Goal: Task Accomplishment & Management: Use online tool/utility

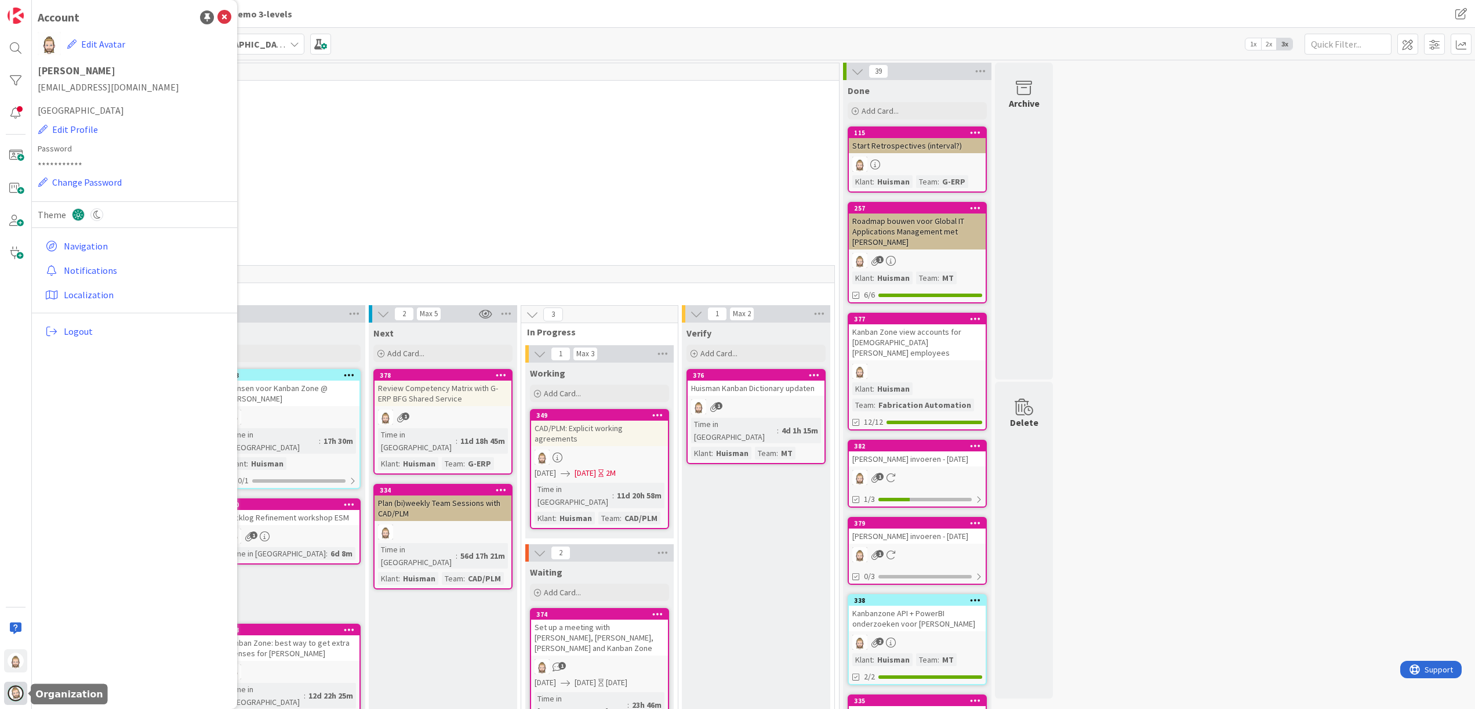
click at [10, 696] on img at bounding box center [16, 693] width 16 height 16
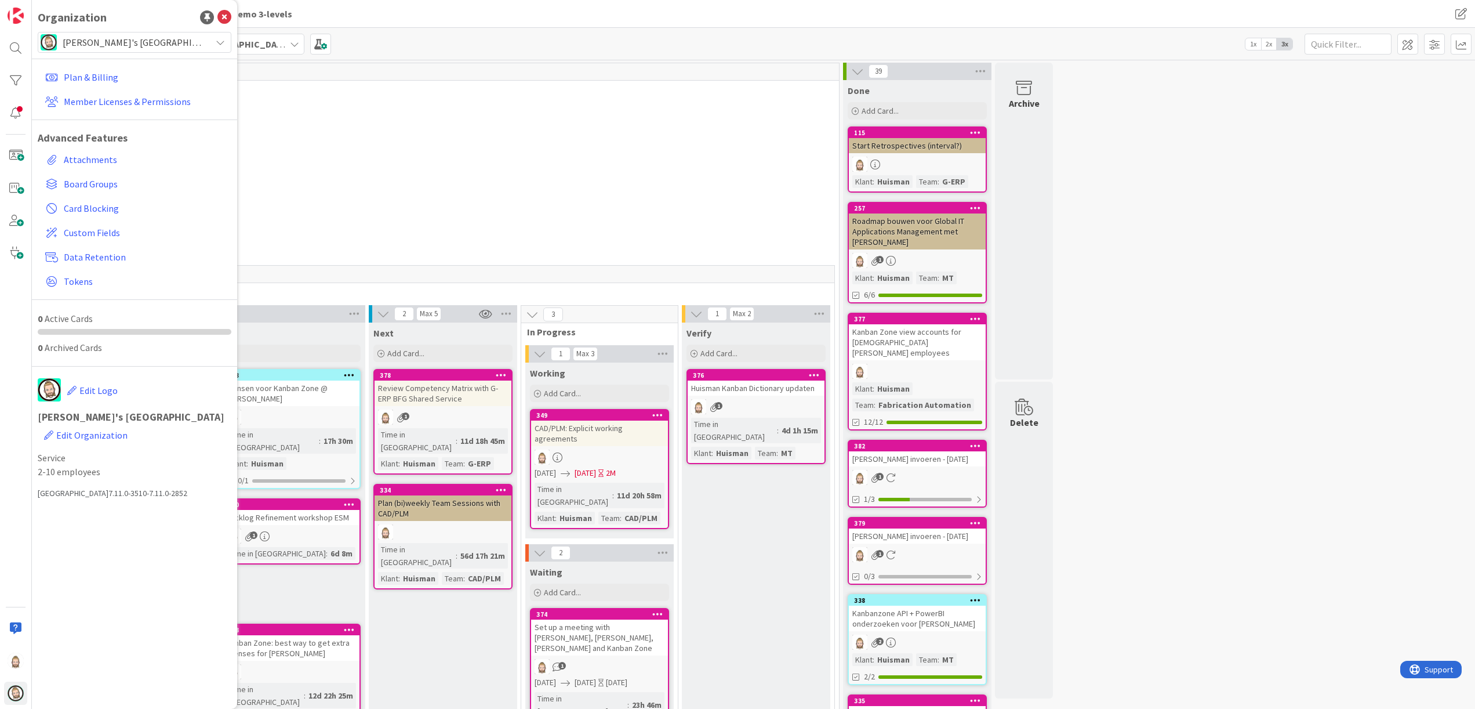
click at [187, 40] on span "[PERSON_NAME]'s [GEOGRAPHIC_DATA]" at bounding box center [134, 42] width 143 height 16
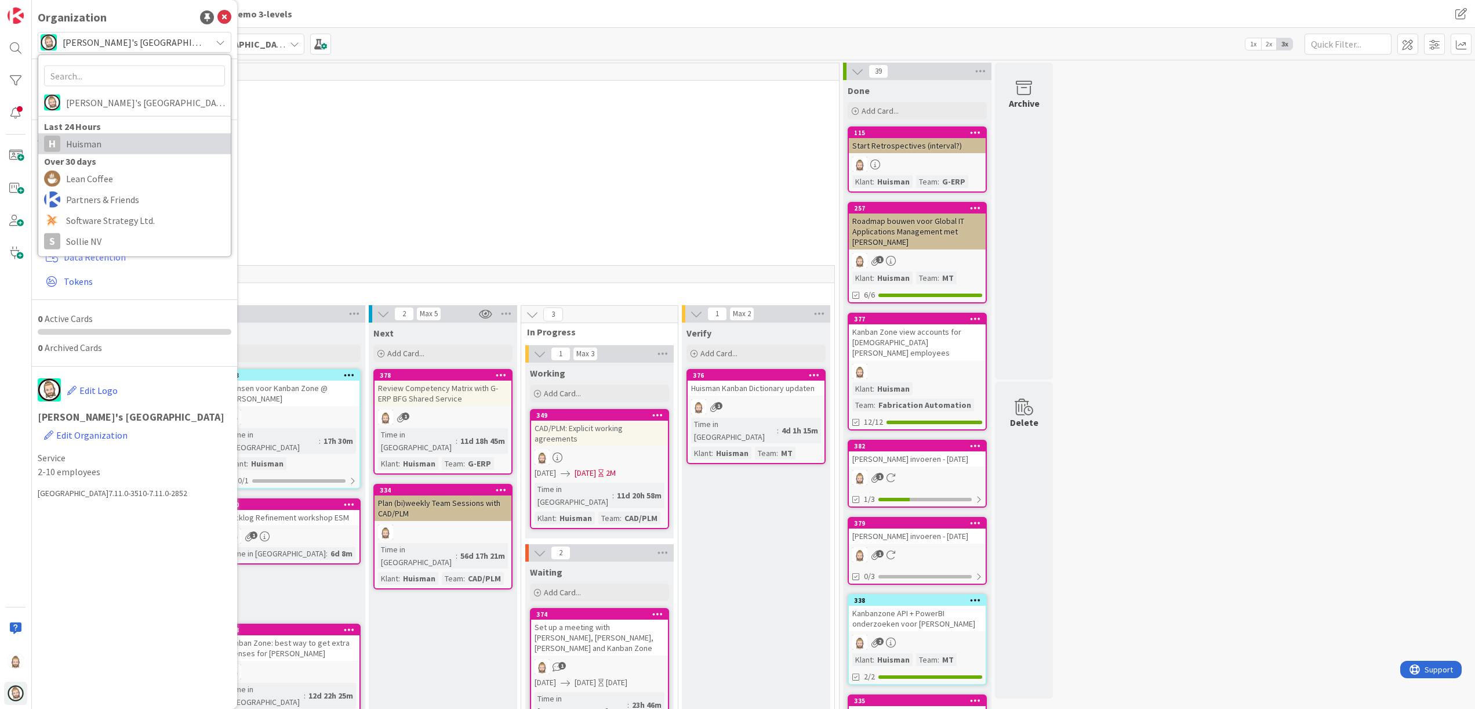
click at [154, 147] on span "Huisman" at bounding box center [145, 143] width 159 height 17
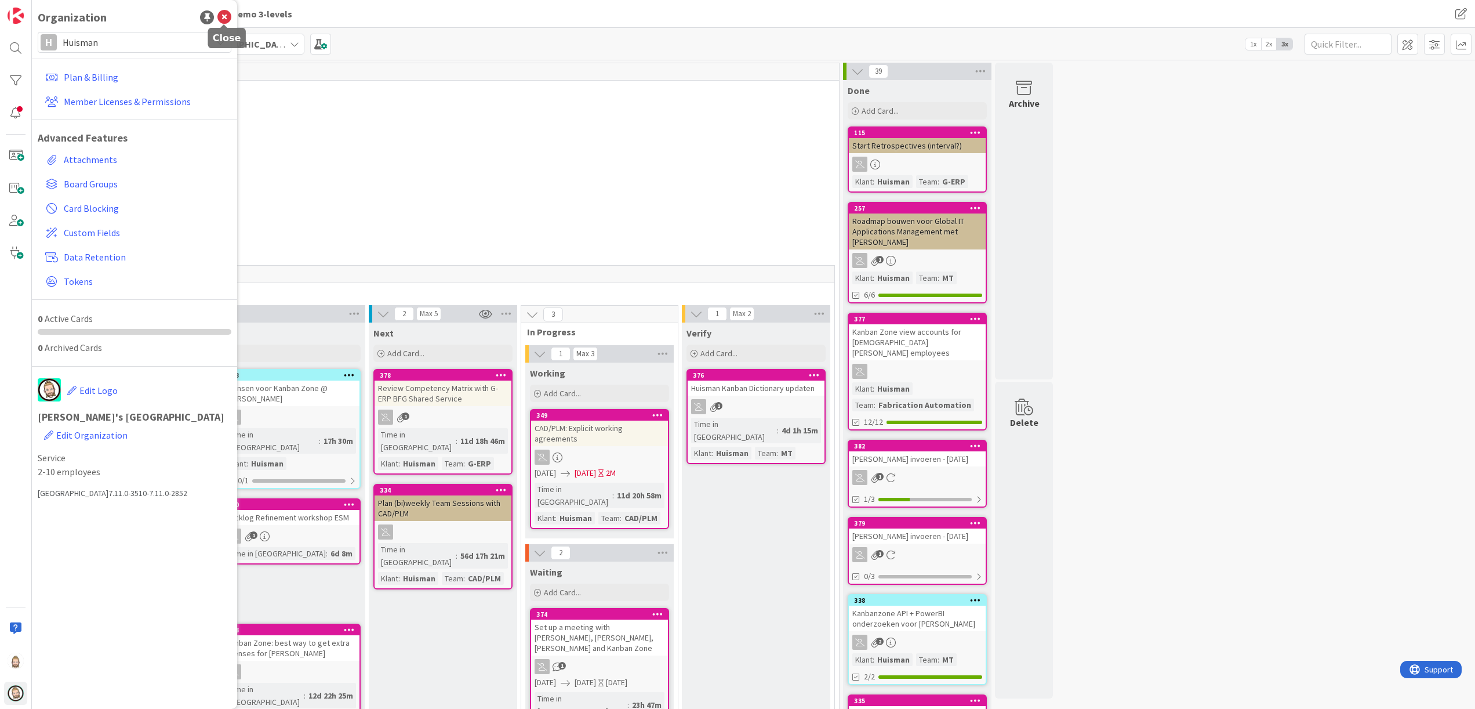
click at [226, 17] on icon at bounding box center [224, 17] width 14 height 14
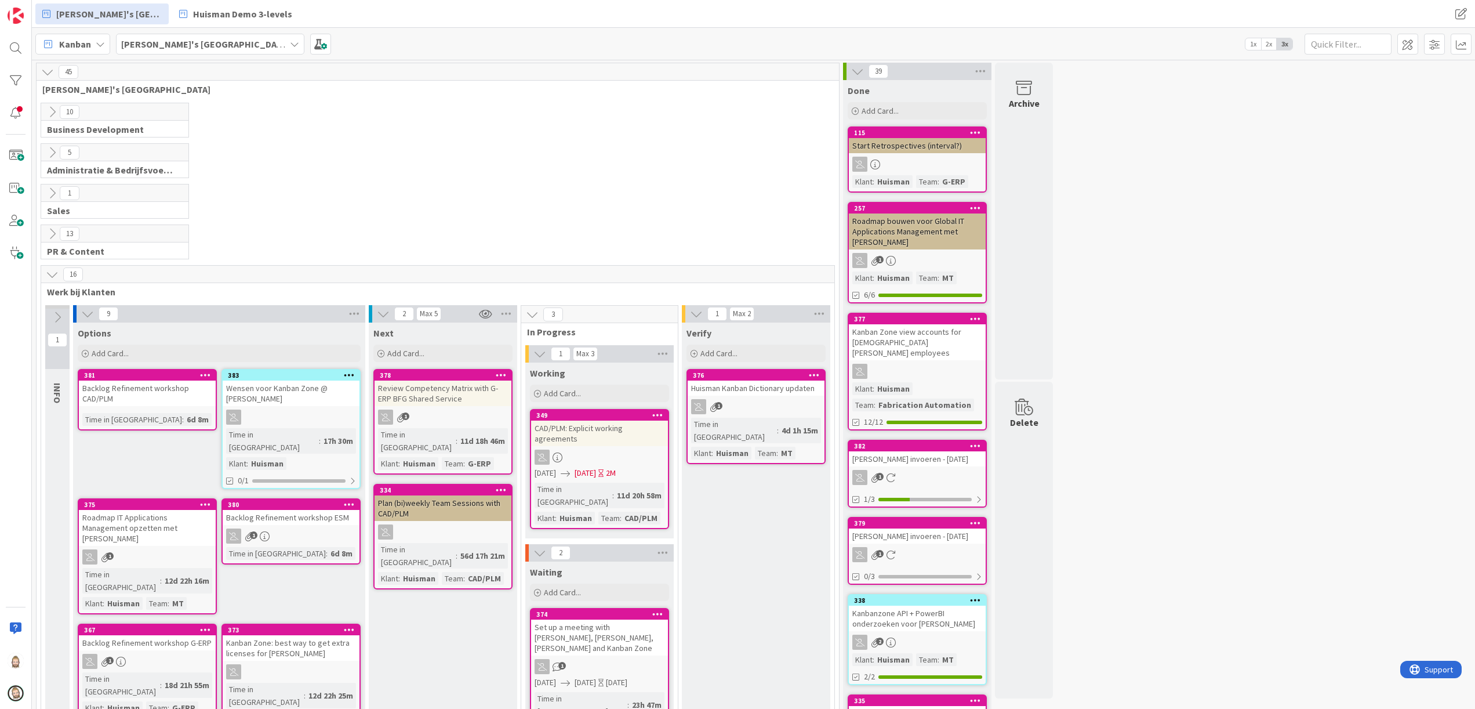
click at [202, 45] on div "[PERSON_NAME]'s [GEOGRAPHIC_DATA]" at bounding box center [210, 44] width 188 height 21
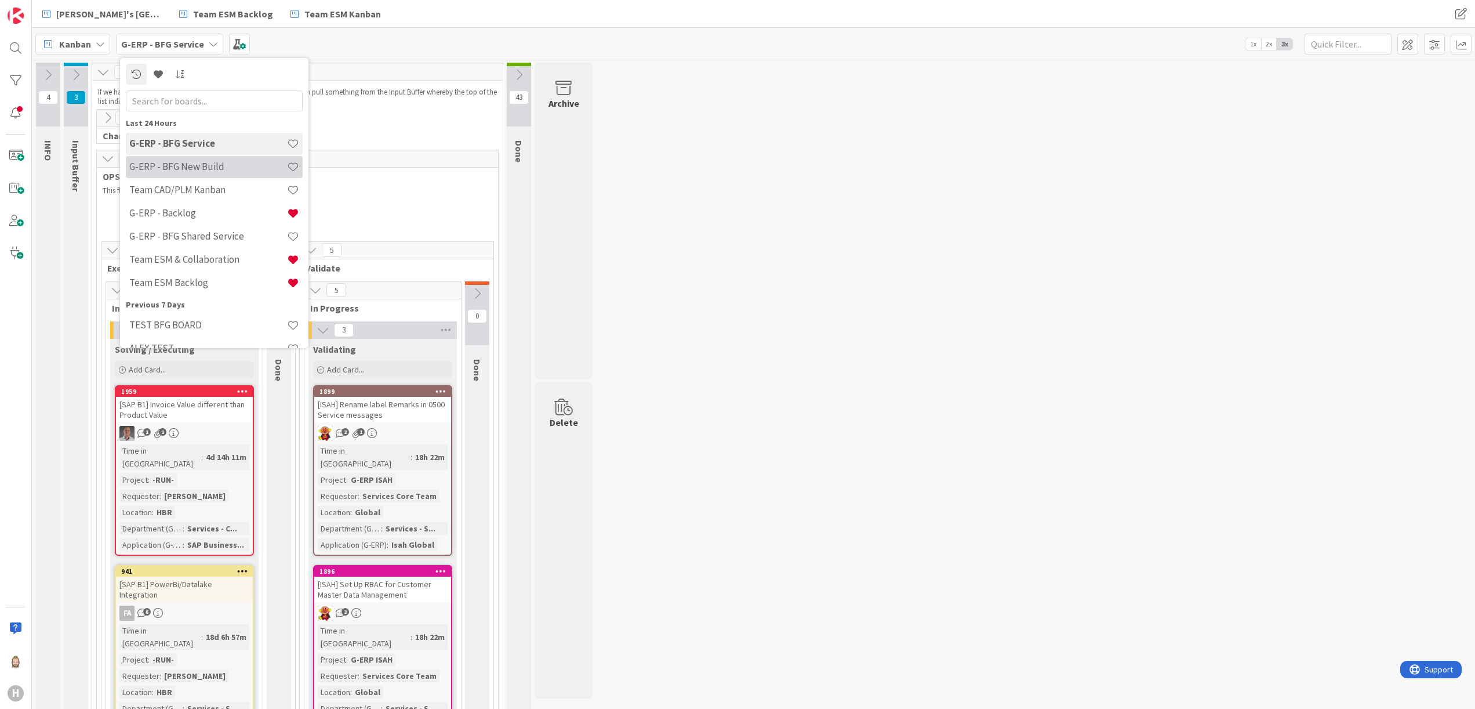
click at [202, 163] on h4 "G-ERP - BFG New Build" at bounding box center [208, 167] width 158 height 12
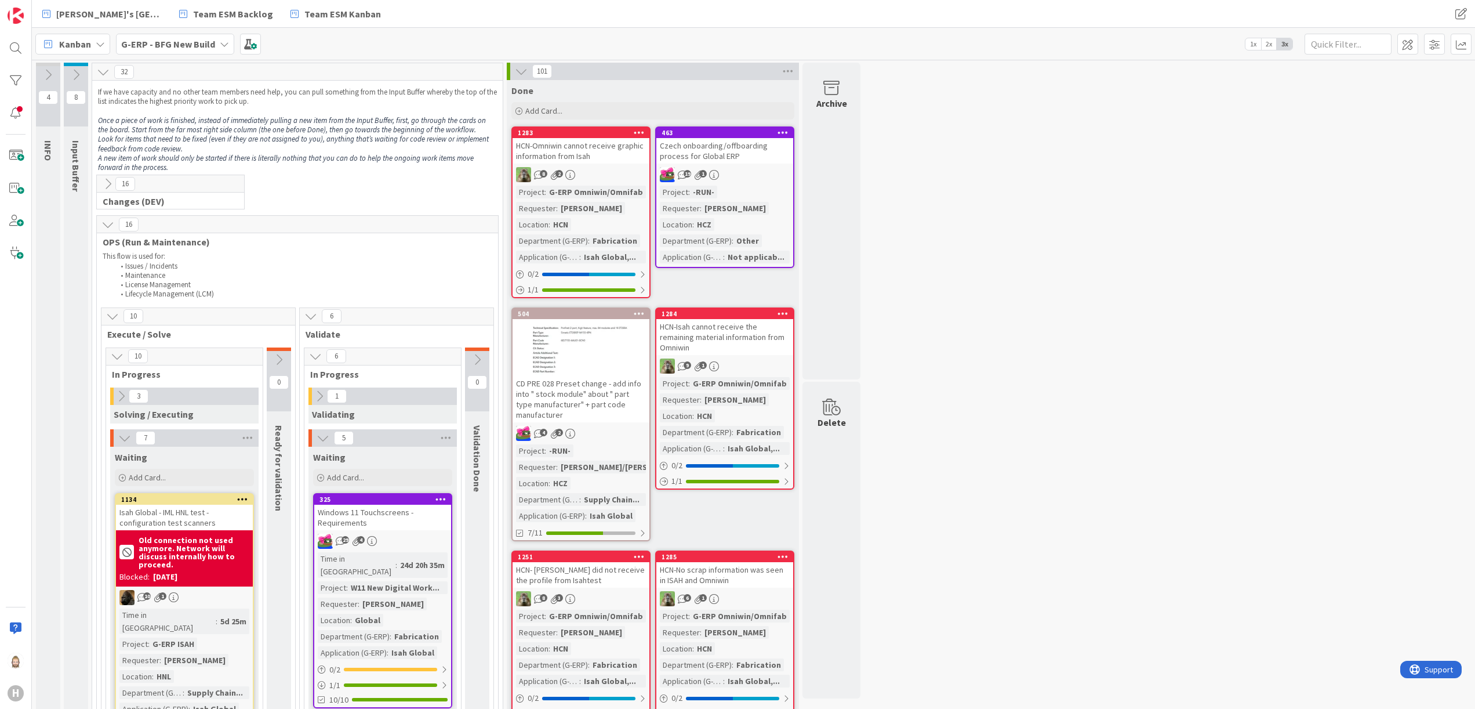
click at [223, 45] on icon at bounding box center [224, 43] width 9 height 9
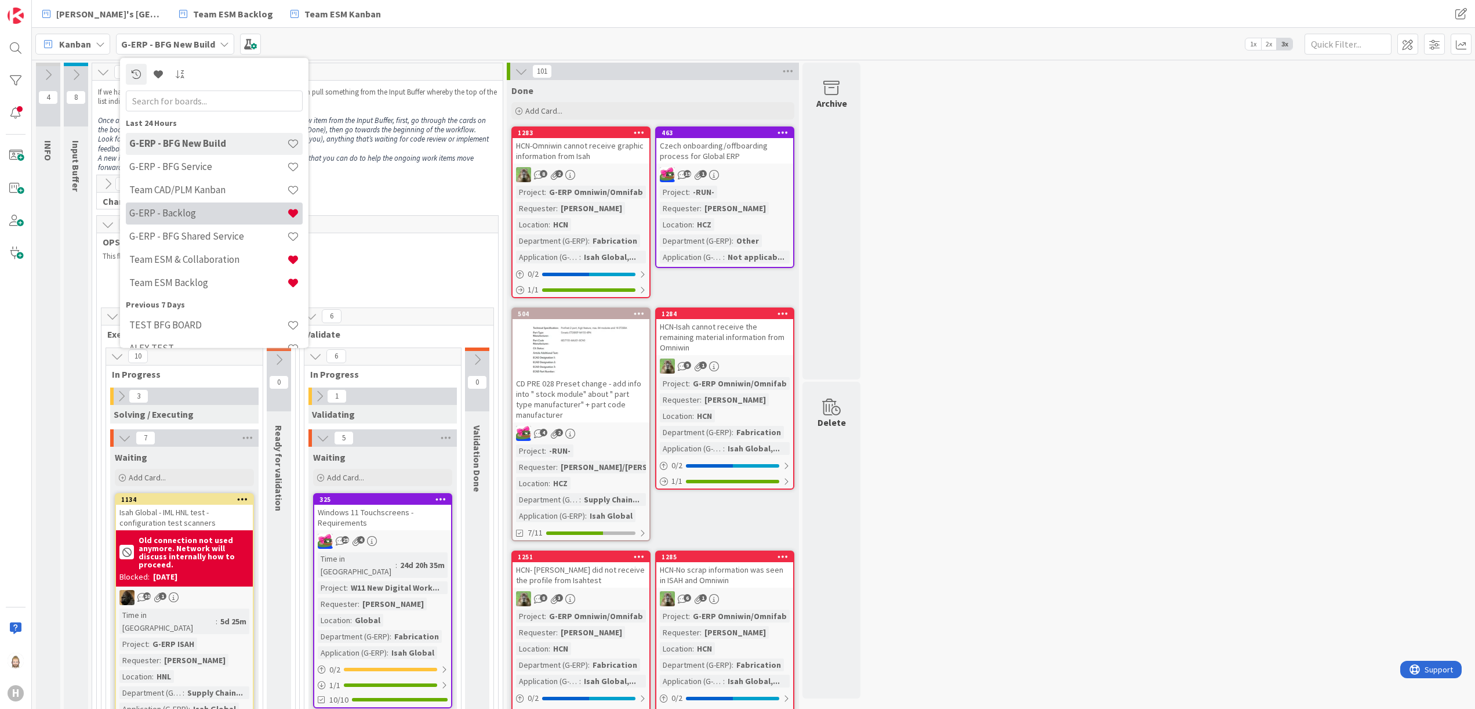
click at [217, 210] on h4 "G-ERP - Backlog" at bounding box center [208, 213] width 158 height 12
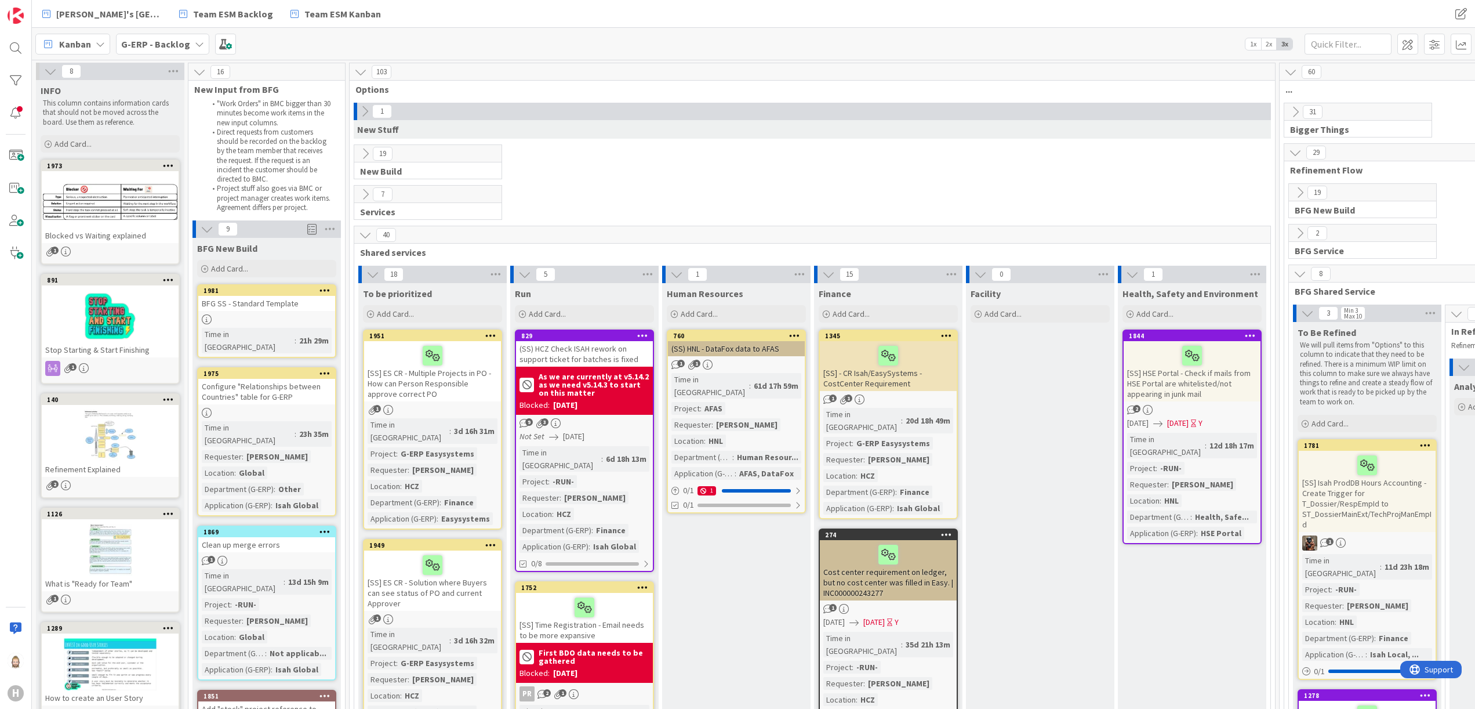
click at [365, 239] on icon at bounding box center [365, 234] width 13 height 13
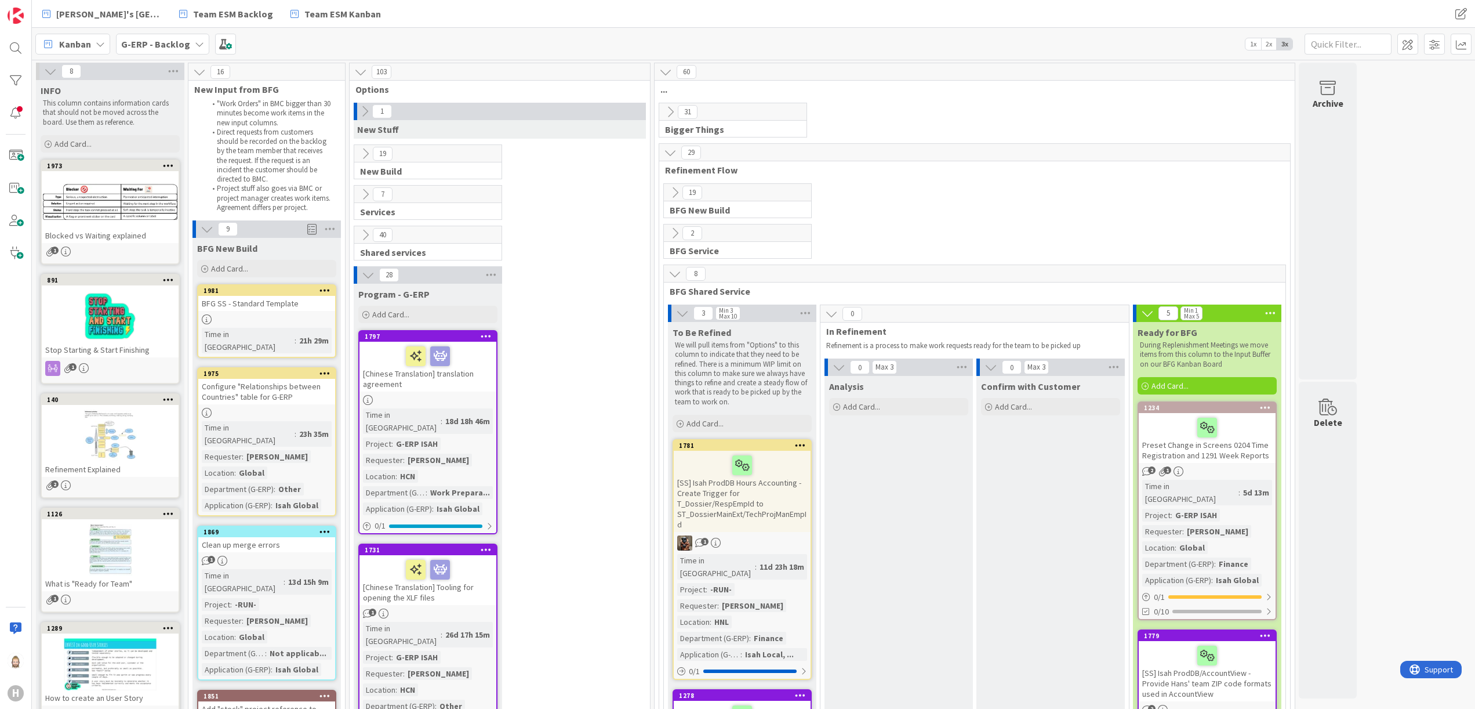
click at [674, 270] on icon at bounding box center [674, 273] width 13 height 13
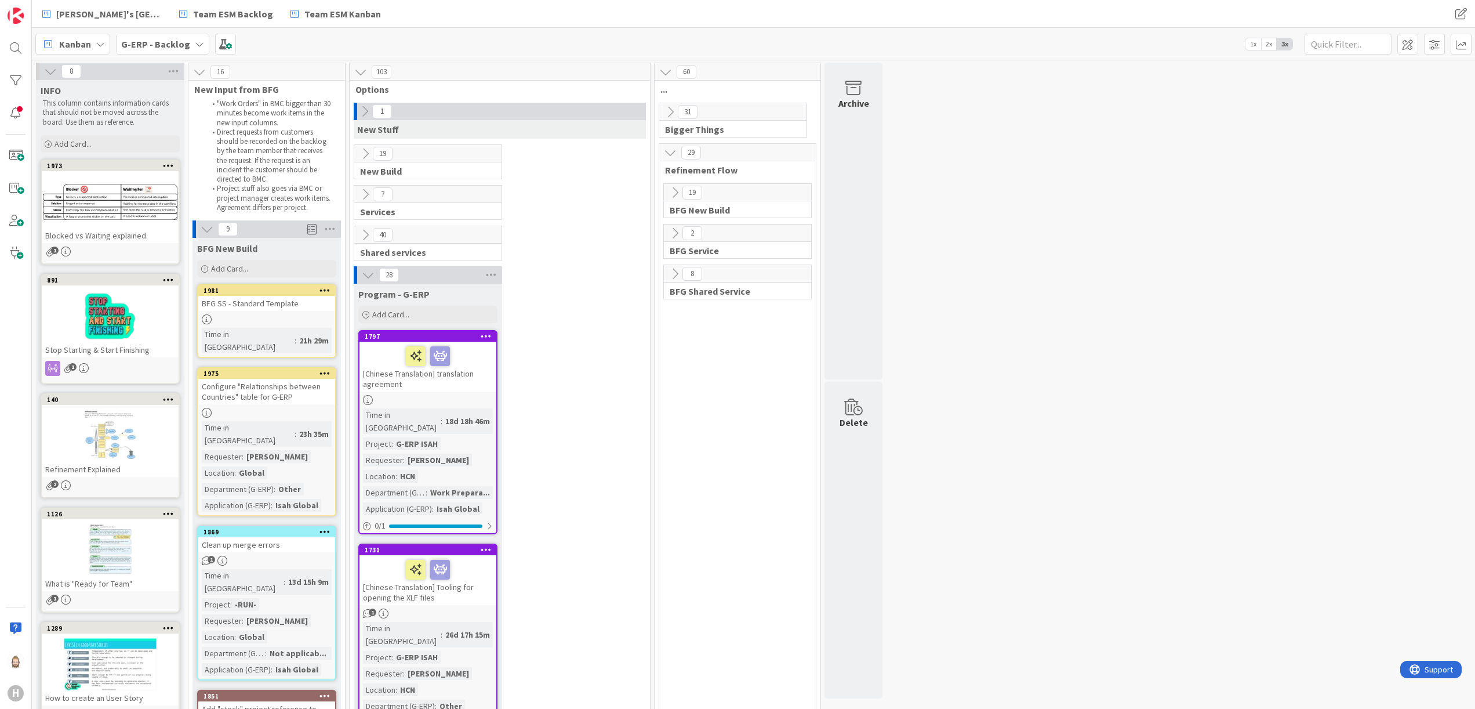
click at [675, 200] on button at bounding box center [674, 192] width 15 height 15
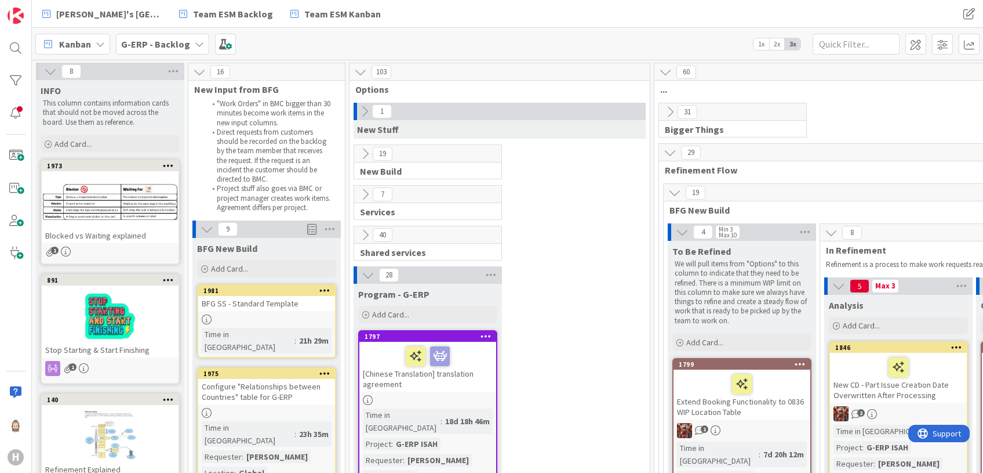
click at [208, 229] on icon at bounding box center [207, 229] width 13 height 13
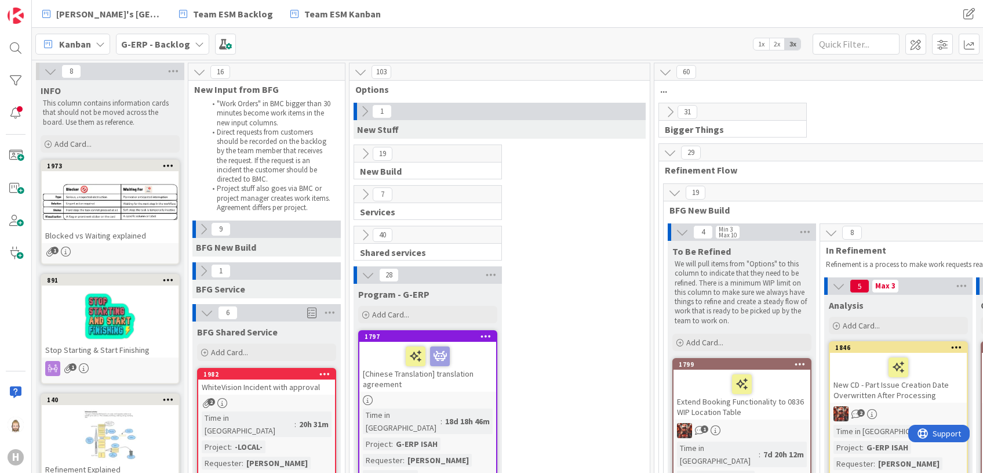
click at [48, 70] on icon at bounding box center [50, 71] width 13 height 13
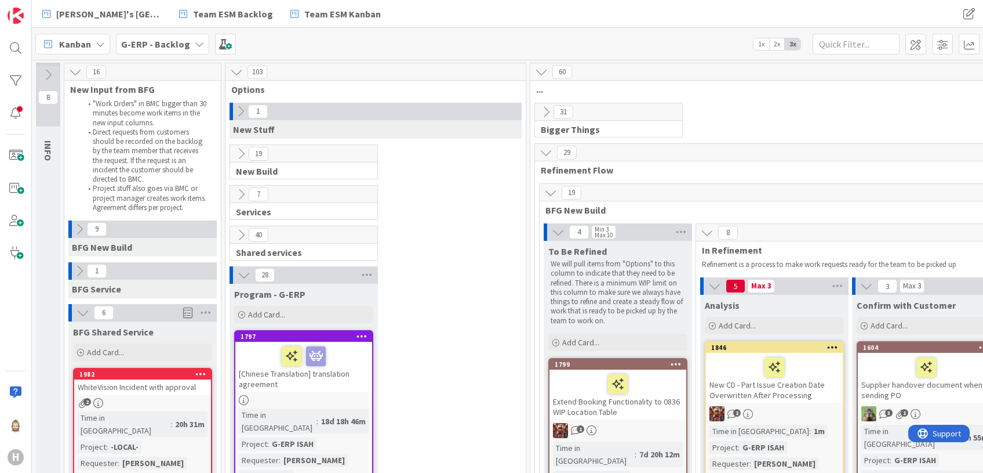
click at [241, 115] on icon at bounding box center [240, 111] width 13 height 13
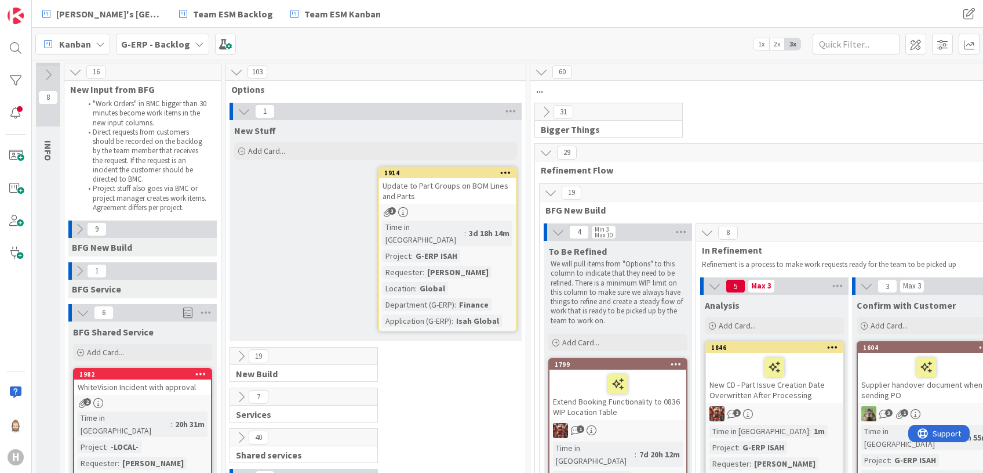
click at [241, 115] on icon at bounding box center [244, 111] width 13 height 13
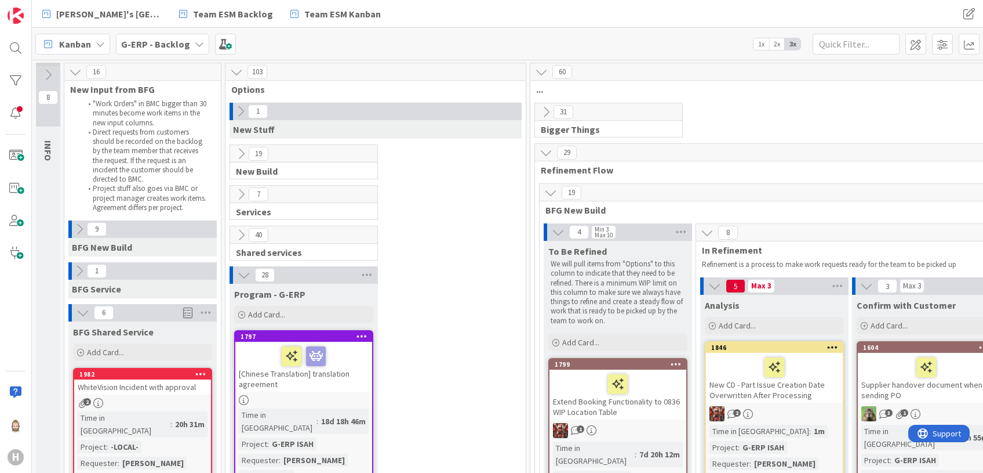
click at [241, 74] on icon at bounding box center [236, 72] width 13 height 13
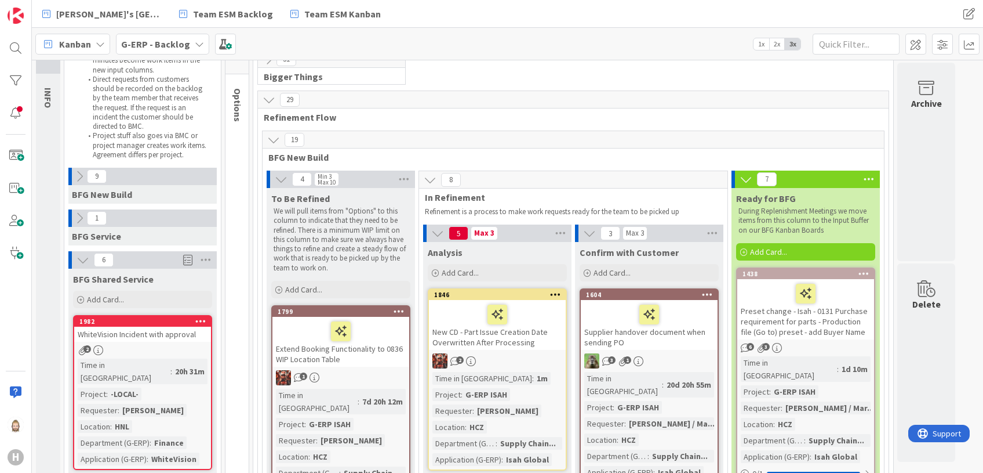
scroll to position [77, 0]
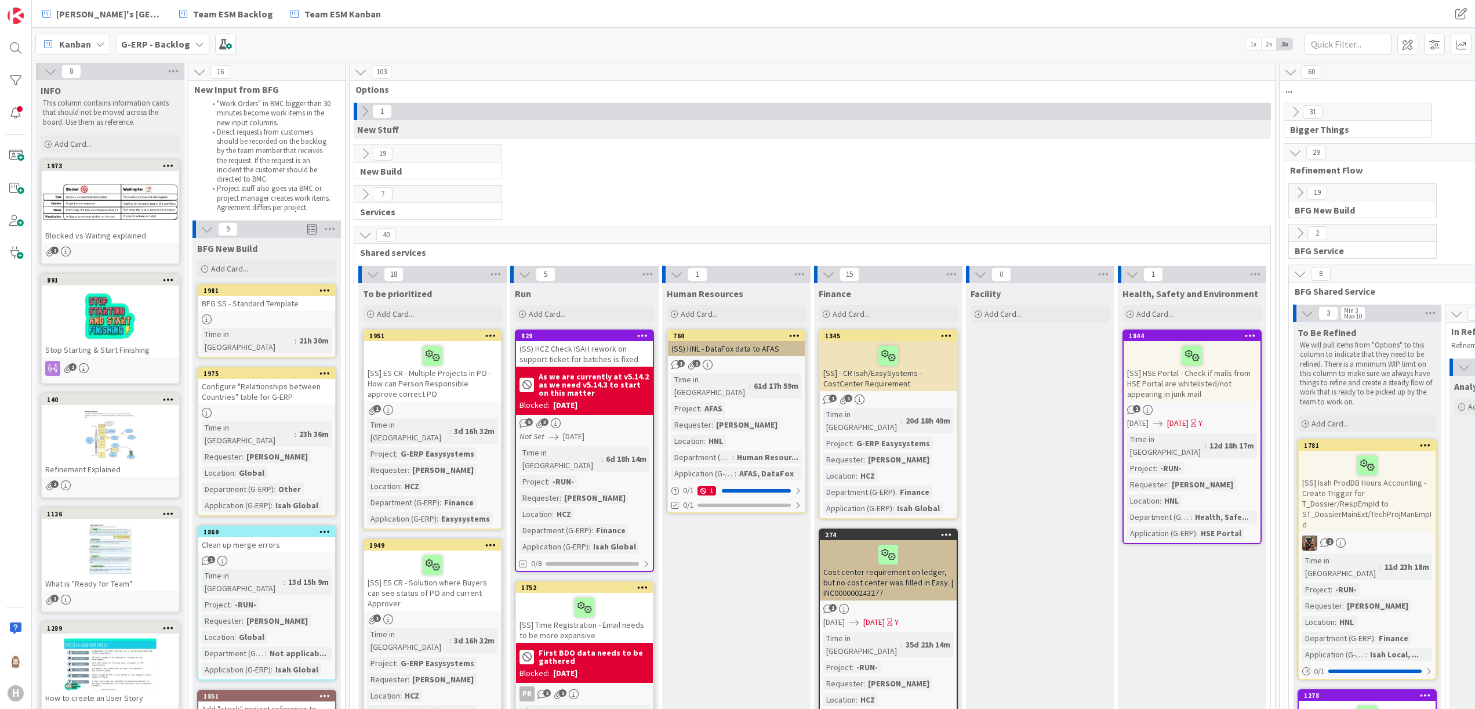
click at [188, 43] on div "G-ERP - Backlog" at bounding box center [162, 44] width 93 height 21
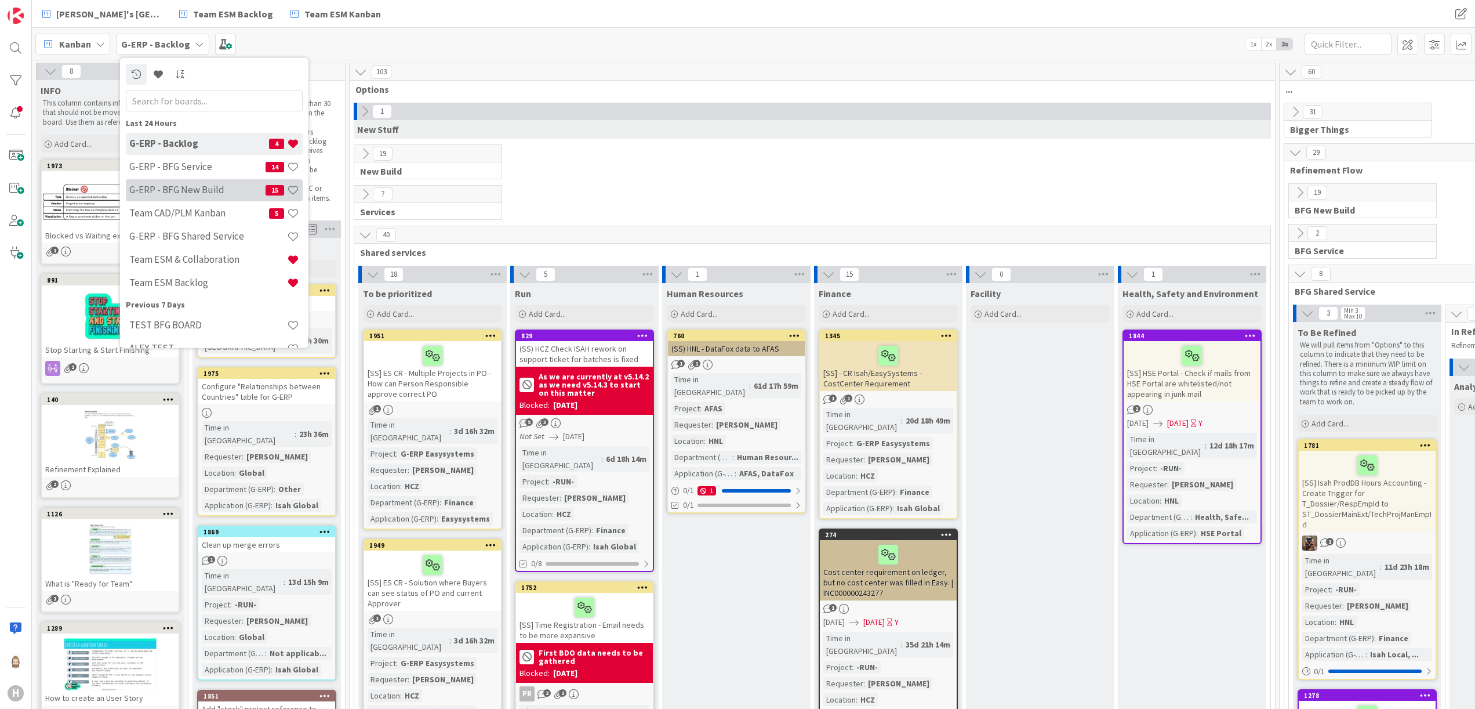
click at [203, 189] on h4 "G-ERP - BFG New Build" at bounding box center [197, 190] width 136 height 12
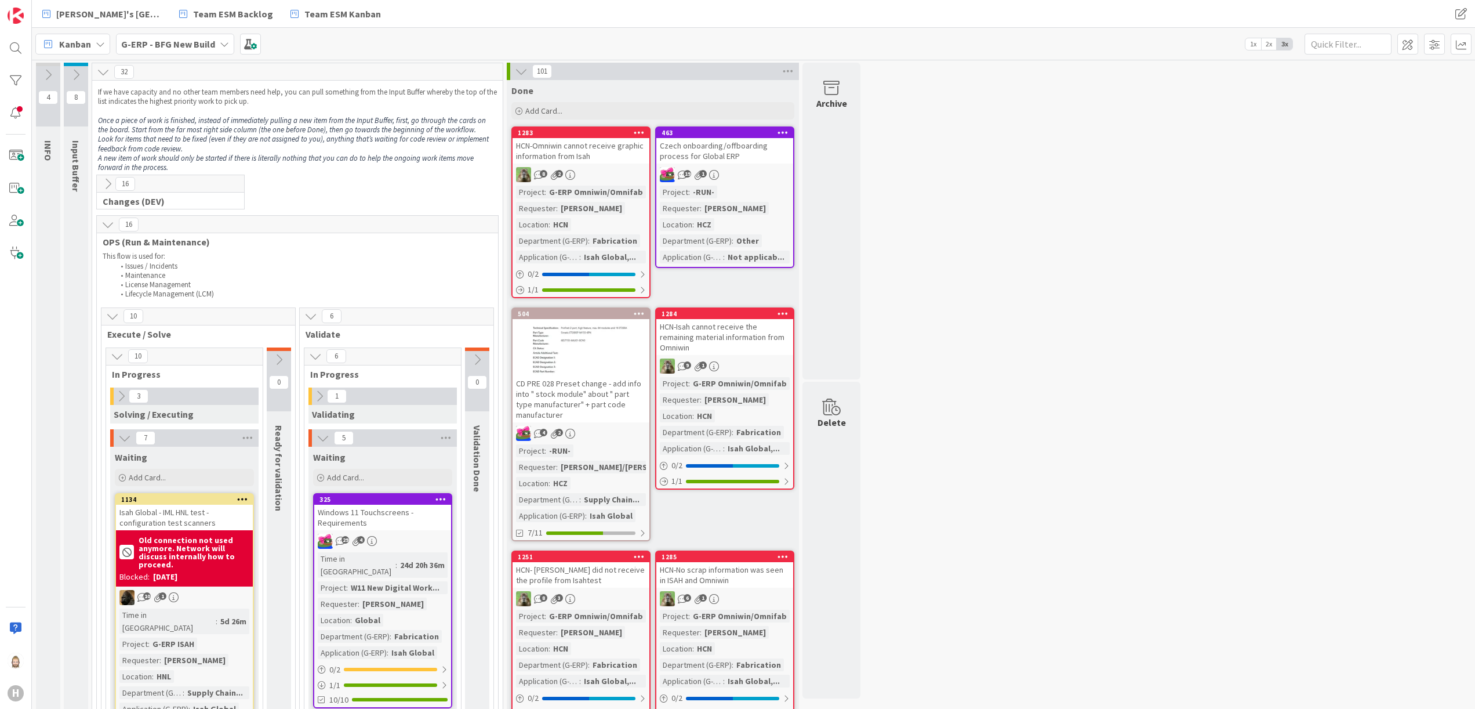
click at [74, 75] on icon at bounding box center [76, 74] width 13 height 13
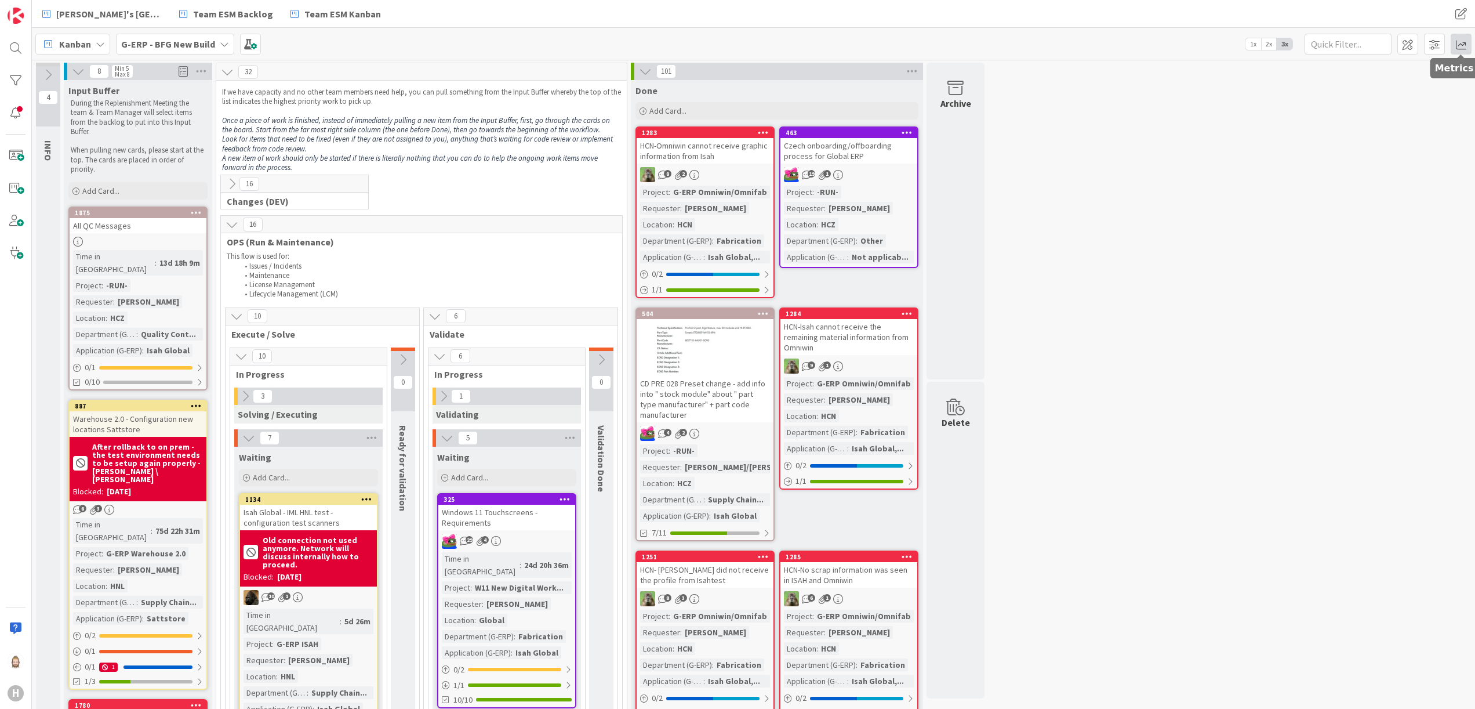
click at [1462, 39] on span at bounding box center [1461, 44] width 21 height 21
click at [1368, 235] on div "Throughput" at bounding box center [1368, 235] width 104 height 12
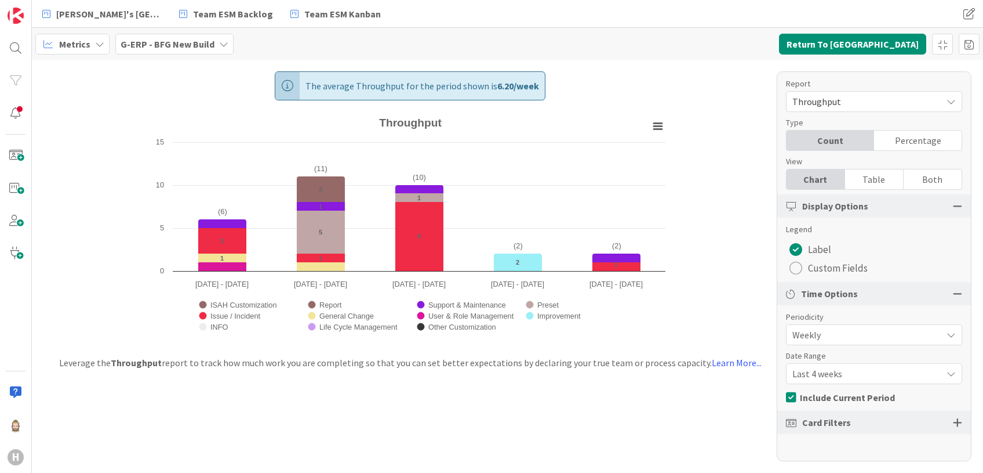
click at [957, 420] on div at bounding box center [957, 422] width 9 height 10
click at [877, 42] on button "Return To [GEOGRAPHIC_DATA]" at bounding box center [852, 44] width 147 height 21
